Goal: Task Accomplishment & Management: Complete application form

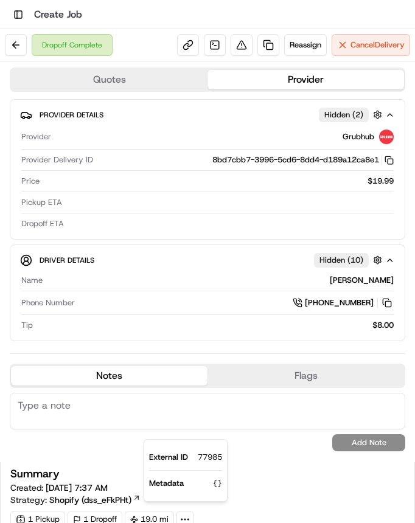
scroll to position [7, 0]
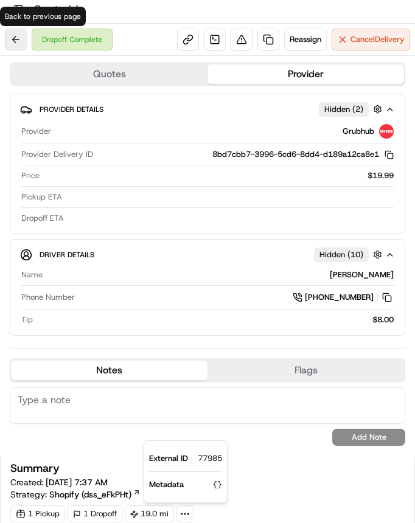
click at [22, 38] on button at bounding box center [16, 40] width 22 height 22
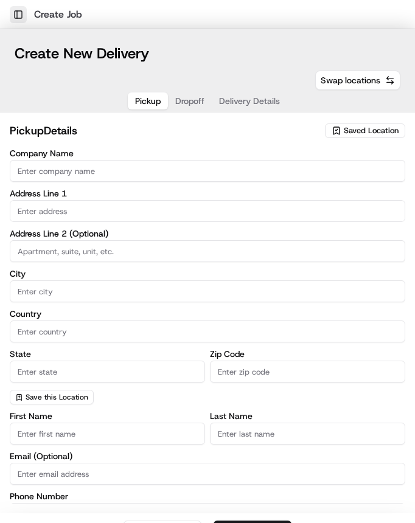
click at [16, 12] on button "Toggle Sidebar" at bounding box center [18, 14] width 17 height 17
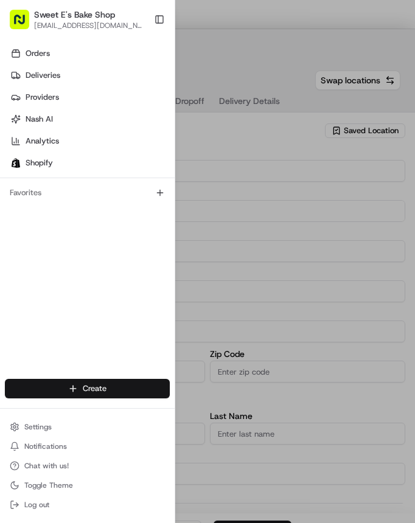
click at [124, 387] on body "Toggle Sidebar Create Job Create New Delivery Pickup Dropoff Delivery Details S…" at bounding box center [207, 261] width 415 height 523
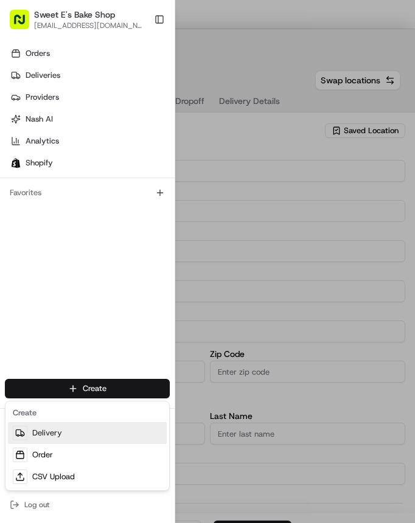
click at [103, 431] on link "Delivery" at bounding box center [87, 433] width 159 height 22
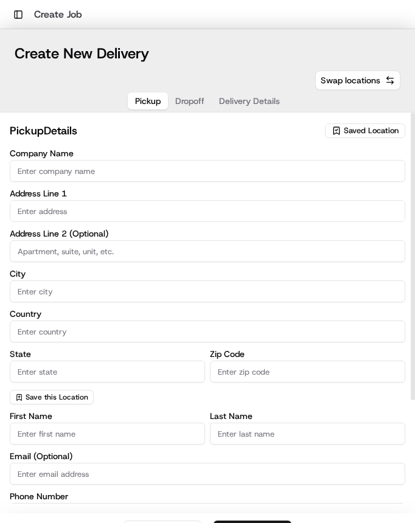
click at [353, 122] on button "Saved Location" at bounding box center [365, 130] width 80 height 17
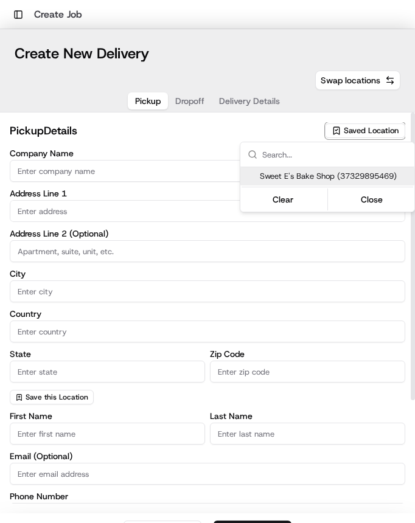
click at [312, 184] on div "Sweet E's Bake Shop (37329895469)" at bounding box center [327, 176] width 174 height 18
type input "Sweet E's Bake Shop"
type input "[STREET_ADDRESS][PERSON_NAME]"
type input "[GEOGRAPHIC_DATA]"
type input "US"
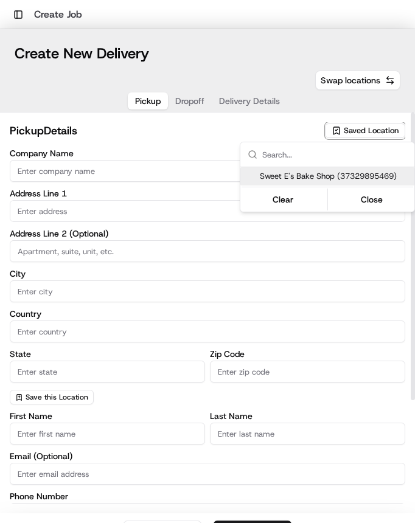
type input "CA"
type input "90016"
type input "[PERSON_NAME]"
type input "[EMAIL_ADDRESS][DOMAIN_NAME]"
type input "[PHONE_NUMBER]"
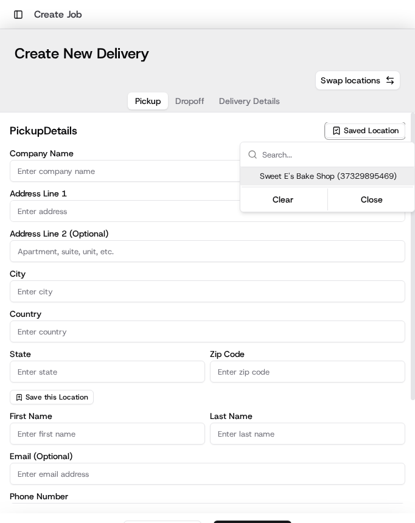
type textarea "Handle with care. Product should not be left unattended. If the customer is not…"
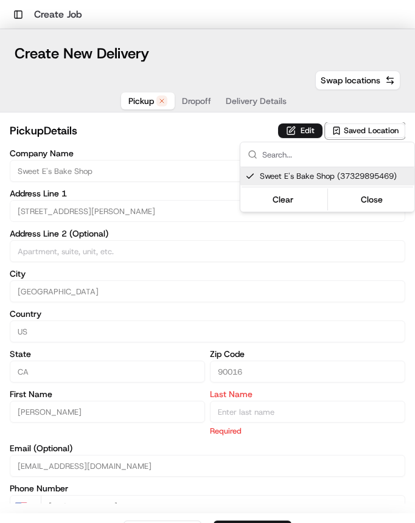
click at [306, 125] on html "Toggle Sidebar Create Job Create New Delivery Pickup Dropoff Delivery Details S…" at bounding box center [207, 261] width 415 height 523
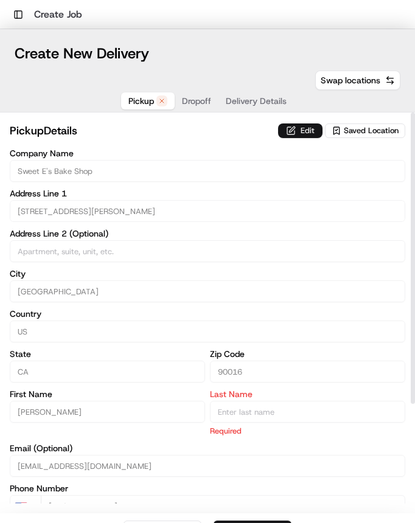
click at [302, 132] on button "Edit" at bounding box center [300, 130] width 44 height 15
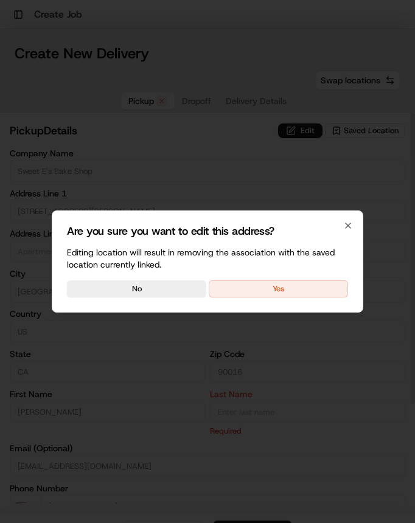
click at [304, 278] on div "Are you sure you want to edit this address? Editing location will result in rem…" at bounding box center [207, 261] width 311 height 102
click at [288, 285] on button "Yes" at bounding box center [278, 288] width 139 height 17
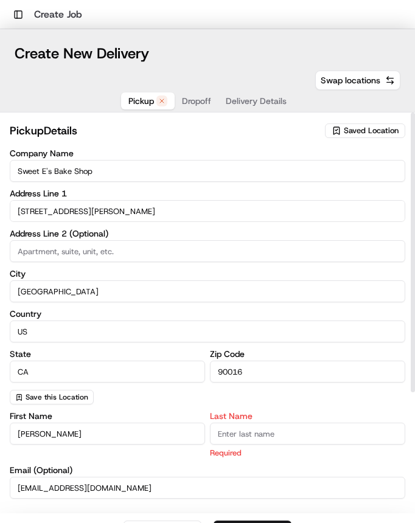
drag, startPoint x: 252, startPoint y: 434, endPoint x: 232, endPoint y: 416, distance: 26.7
click at [252, 434] on input "Last Name" at bounding box center [307, 434] width 195 height 22
type input "N"
click at [210, 389] on div "Company Name Sweet E's Bake Shop Address Line [GEOGRAPHIC_DATA][STREET_ADDRESS]…" at bounding box center [207, 276] width 395 height 255
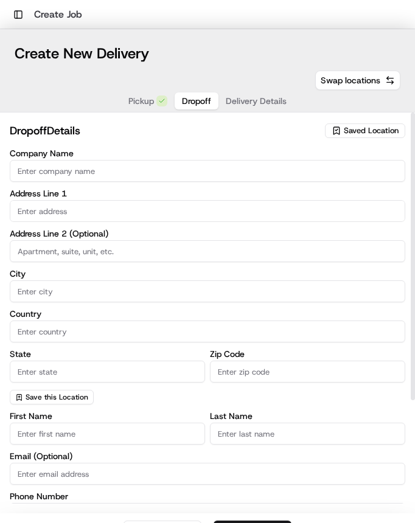
click at [188, 97] on span "Dropoff" at bounding box center [196, 101] width 29 height 12
click at [85, 204] on input "text" at bounding box center [207, 211] width 395 height 22
paste input "[STREET_ADDRESS]"
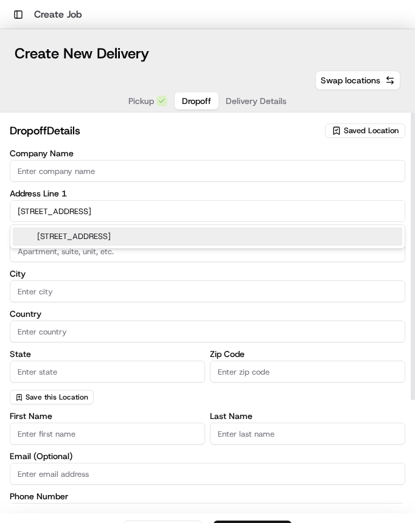
click at [127, 237] on div "[STREET_ADDRESS]" at bounding box center [207, 236] width 389 height 18
type input "[STREET_ADDRESS]"
type input "[GEOGRAPHIC_DATA]"
type input "CA"
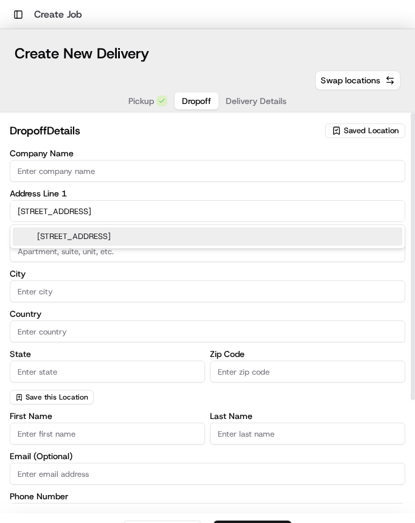
type input "90744"
type input "[GEOGRAPHIC_DATA]"
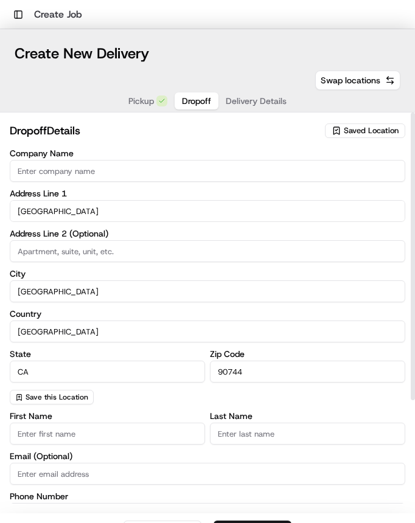
click at [182, 179] on input "Company Name" at bounding box center [207, 171] width 395 height 22
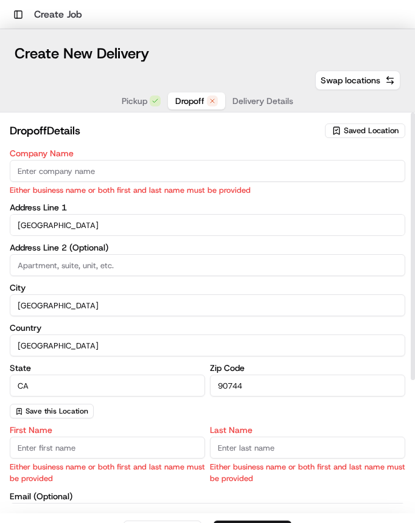
click at [200, 187] on div "Company Name Either business name or both first and last name must be provided …" at bounding box center [207, 283] width 395 height 269
click at [199, 199] on div "Company Name Either business name or both first and last name must be provided …" at bounding box center [207, 283] width 395 height 269
drag, startPoint x: 100, startPoint y: 444, endPoint x: 92, endPoint y: 445, distance: 7.3
click at [100, 444] on input "First Name" at bounding box center [107, 448] width 195 height 22
paste input "[PERSON_NAME]"
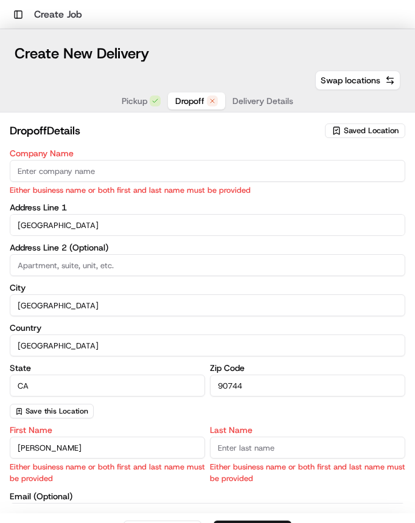
type input "[PERSON_NAME]"
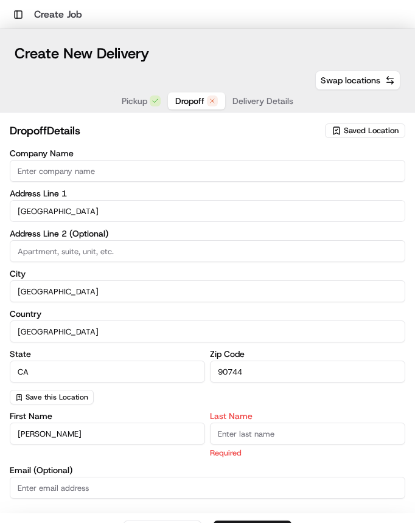
click at [247, 434] on input "Last Name" at bounding box center [307, 434] width 195 height 22
paste input "[PERSON_NAME]"
type input "[PERSON_NAME]"
click at [179, 404] on div "Company Name Address Line [GEOGRAPHIC_DATA] Address Line 2 (Optional) City [GEO…" at bounding box center [207, 408] width 395 height 519
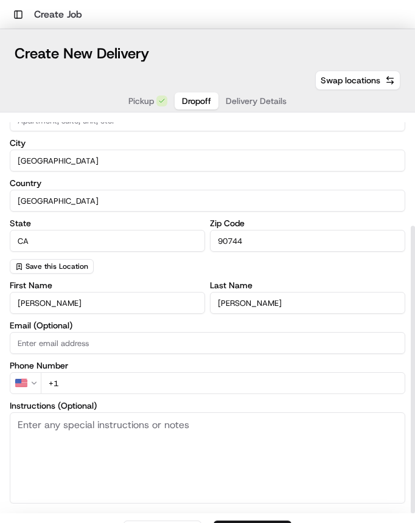
scroll to position [150, 0]
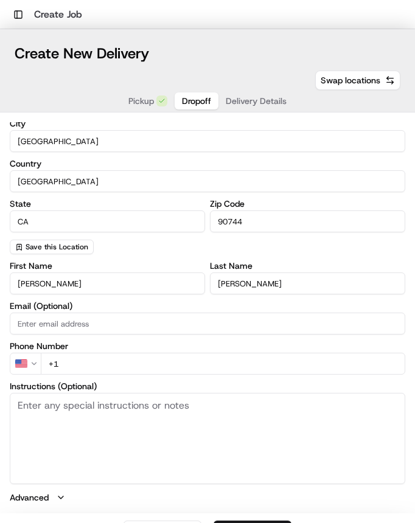
click at [110, 360] on input "+1" at bounding box center [223, 364] width 364 height 22
click at [109, 360] on input "+1" at bounding box center [223, 364] width 364 height 22
paste input "[PHONE_NUMBER]"
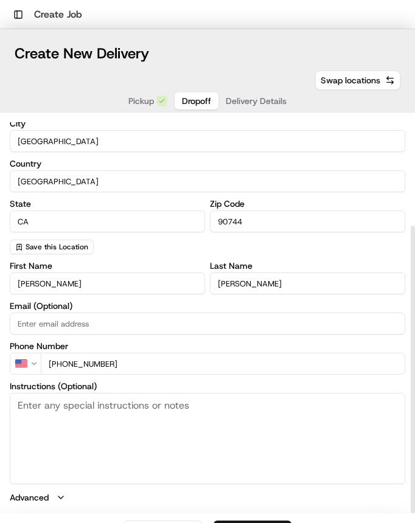
scroll to position [29, 0]
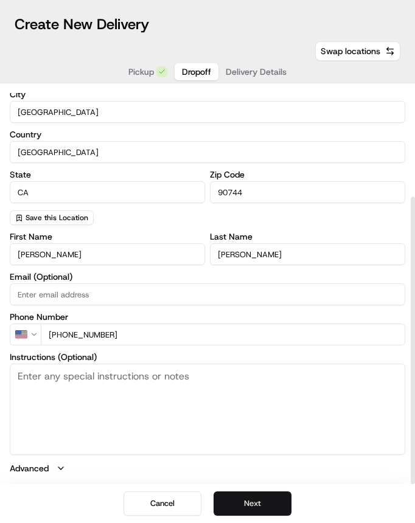
type input "[PHONE_NUMBER]"
drag, startPoint x: 241, startPoint y: 502, endPoint x: 221, endPoint y: 498, distance: 19.8
click at [241, 502] on button "Next" at bounding box center [252, 503] width 78 height 24
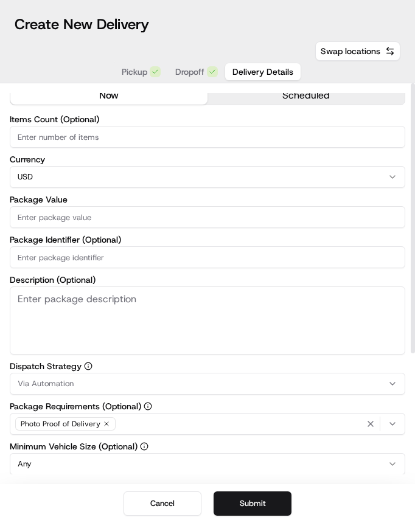
scroll to position [0, 0]
